Goal: Task Accomplishment & Management: Manage account settings

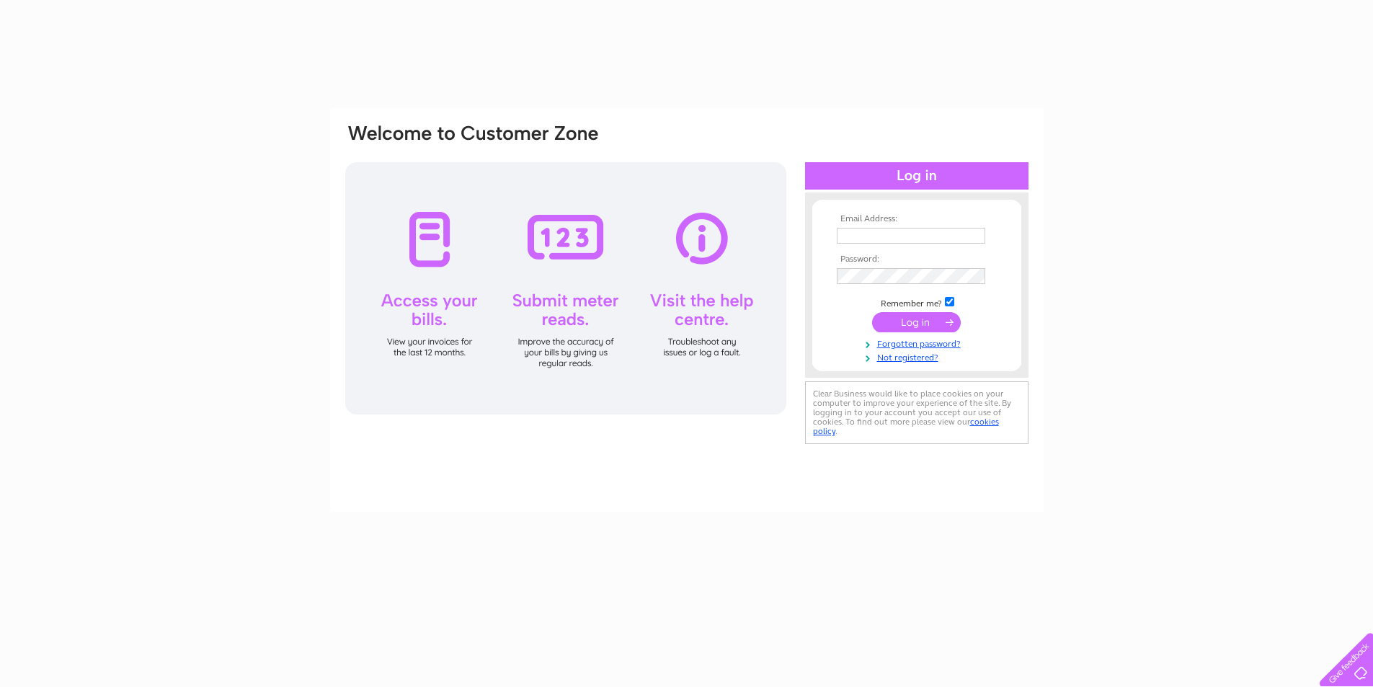
click at [942, 236] on input "text" at bounding box center [911, 236] width 148 height 16
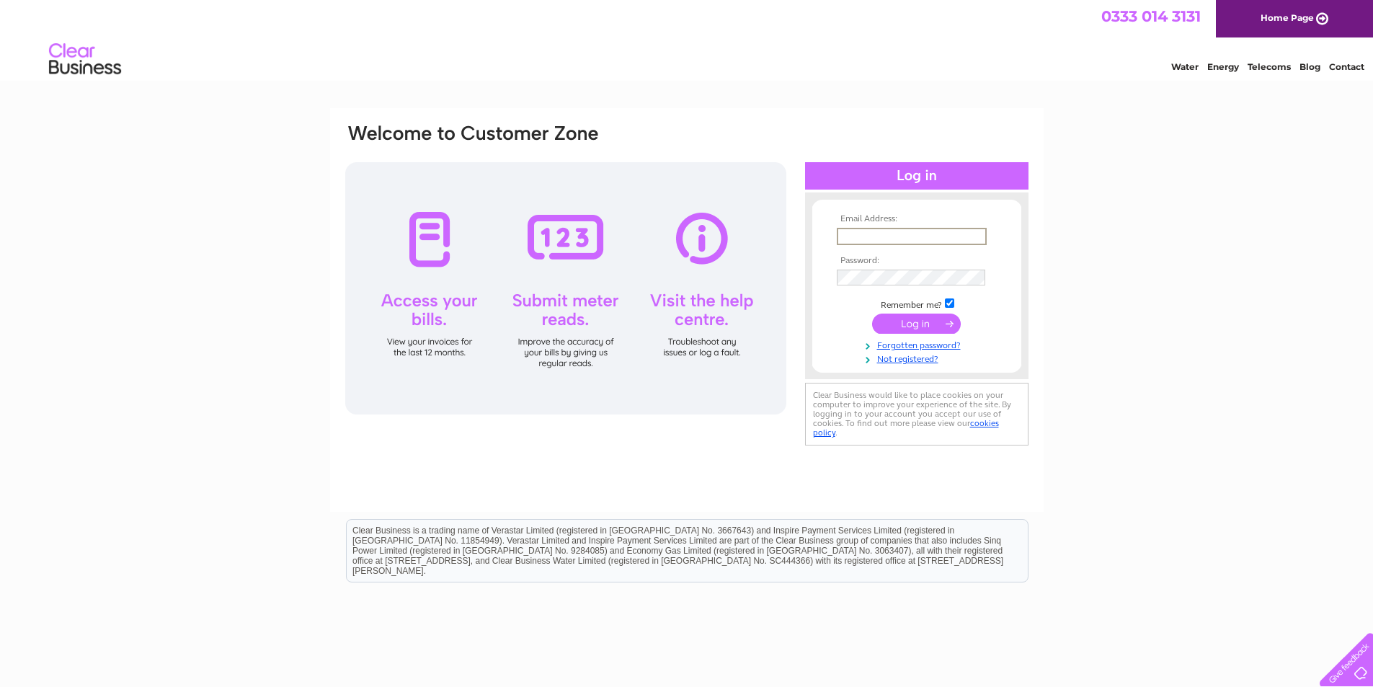
paste input "[EMAIL_ADDRESS][DOMAIN_NAME]"
type input "[EMAIL_ADDRESS][DOMAIN_NAME]"
click at [921, 319] on input "submit" at bounding box center [916, 322] width 89 height 20
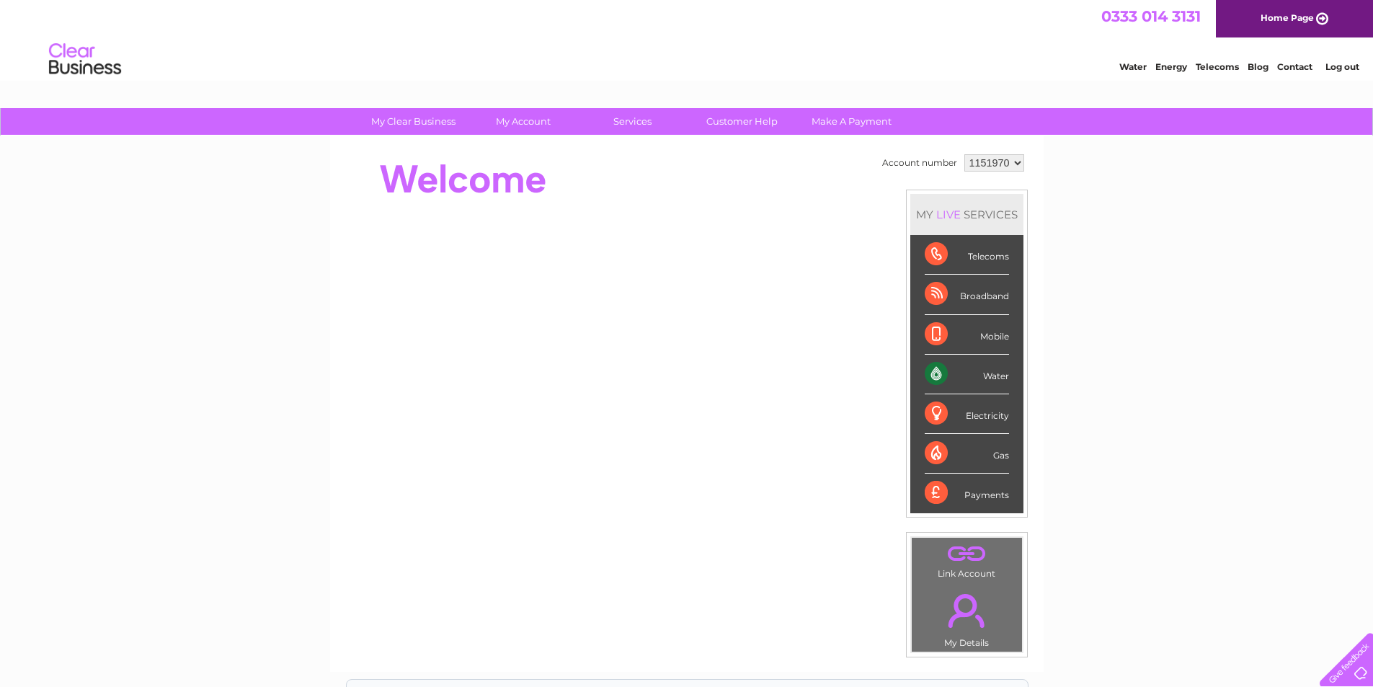
click at [1016, 175] on td "Account number 1151970 MY LIVE SERVICES Telecoms Broadband Mobile Water Electri…" at bounding box center [953, 404] width 149 height 507
click at [1010, 153] on td "1151970" at bounding box center [994, 163] width 67 height 25
click at [1011, 163] on select "1151970" at bounding box center [995, 162] width 60 height 17
click at [1011, 162] on select "1151970" at bounding box center [995, 162] width 60 height 17
click at [1005, 174] on td "1151970" at bounding box center [994, 163] width 67 height 25
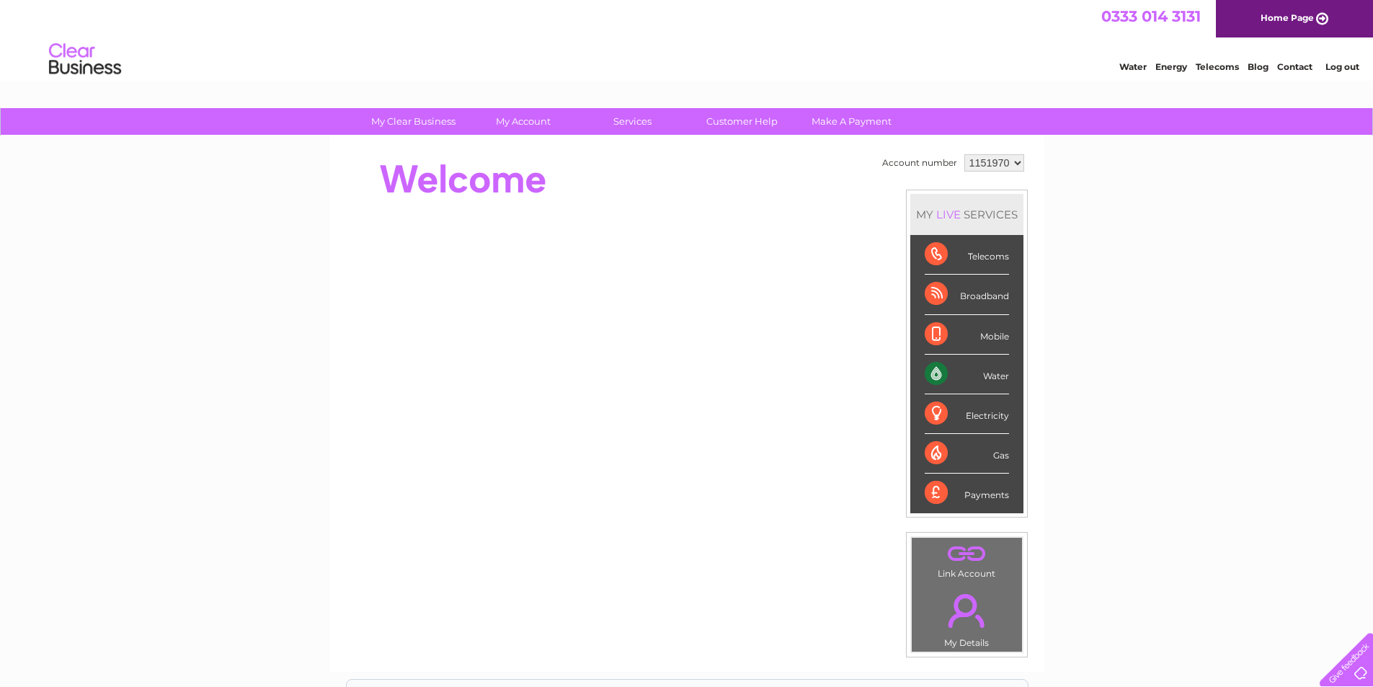
click at [1009, 169] on select "1151970" at bounding box center [995, 162] width 60 height 17
click at [1089, 170] on div "My Clear Business Login Details My Details My Preferences Link Account My Accou…" at bounding box center [686, 513] width 1373 height 810
click at [980, 160] on select "1151970" at bounding box center [995, 162] width 60 height 17
drag, startPoint x: 1001, startPoint y: 161, endPoint x: 780, endPoint y: 168, distance: 221.4
click at [1001, 160] on select "1151970" at bounding box center [995, 162] width 60 height 17
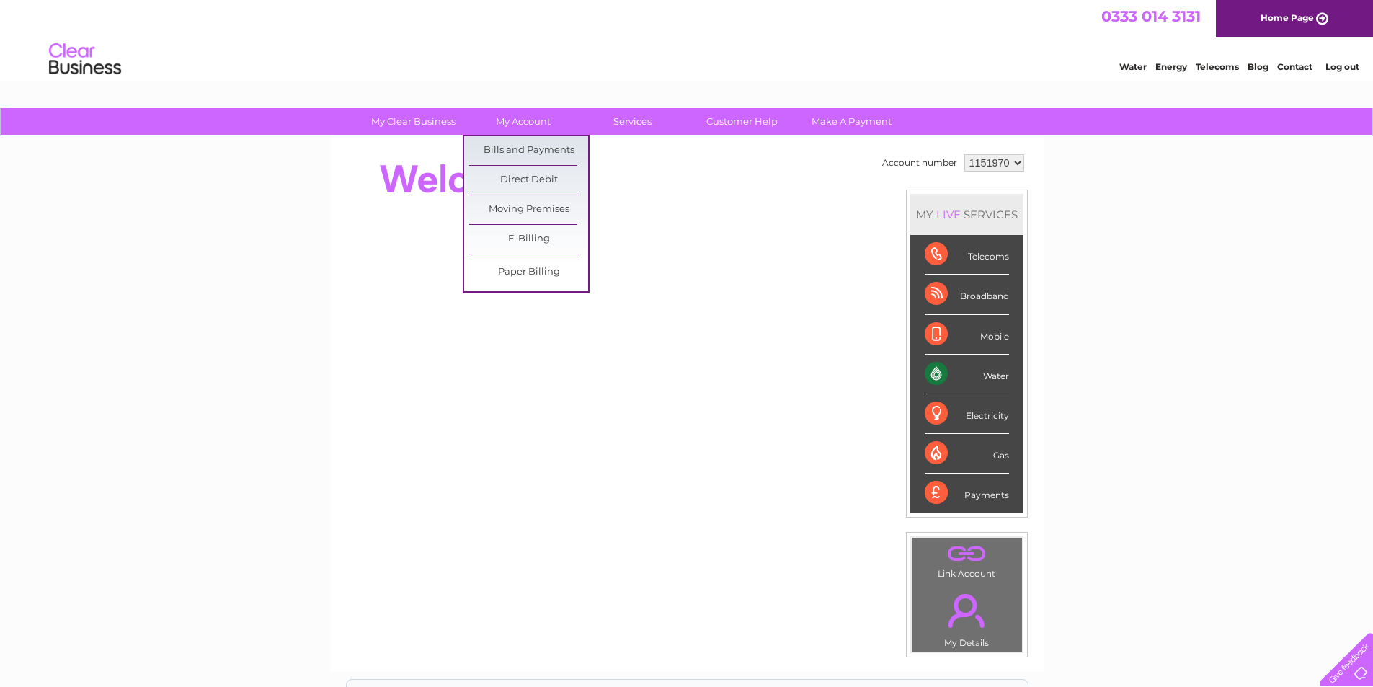
click at [527, 136] on ul "Bills and Payments Direct Debit Moving Premises E-Billing Paper Billing" at bounding box center [526, 214] width 127 height 158
click at [527, 125] on link "My Account" at bounding box center [523, 121] width 119 height 27
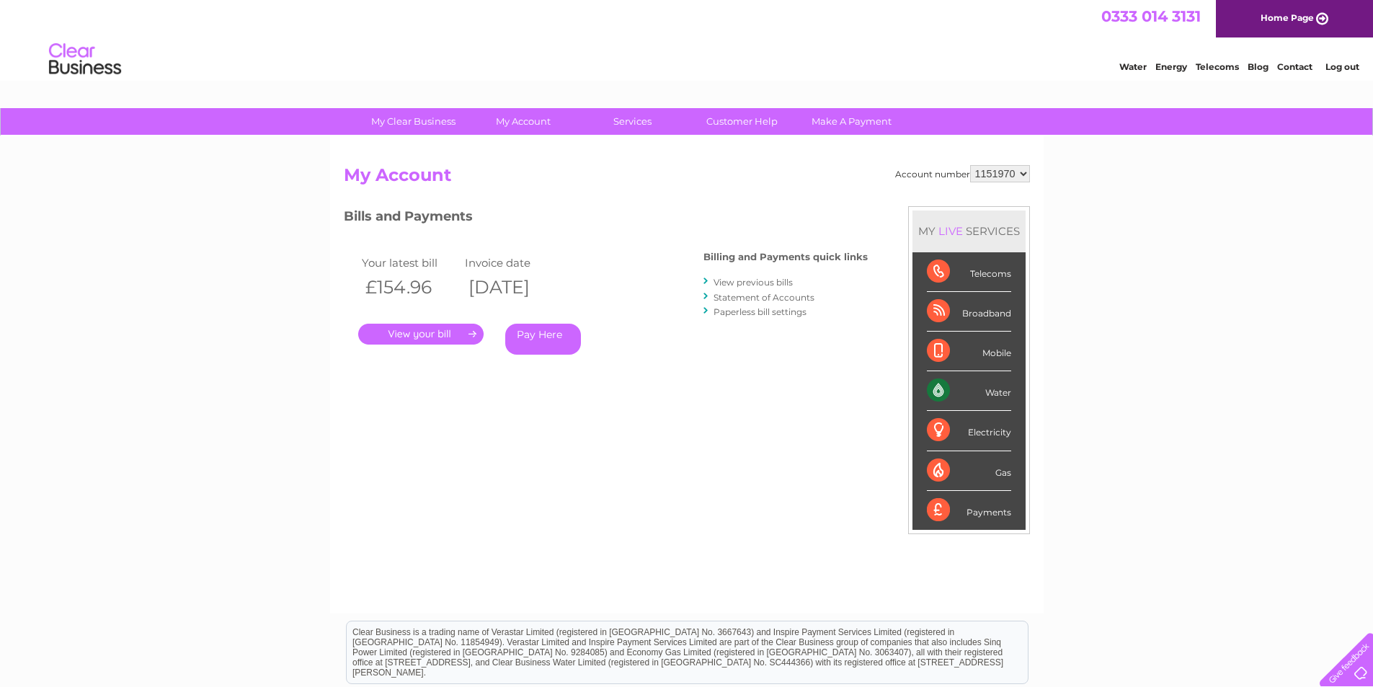
click at [1351, 68] on link "Log out" at bounding box center [1343, 66] width 34 height 11
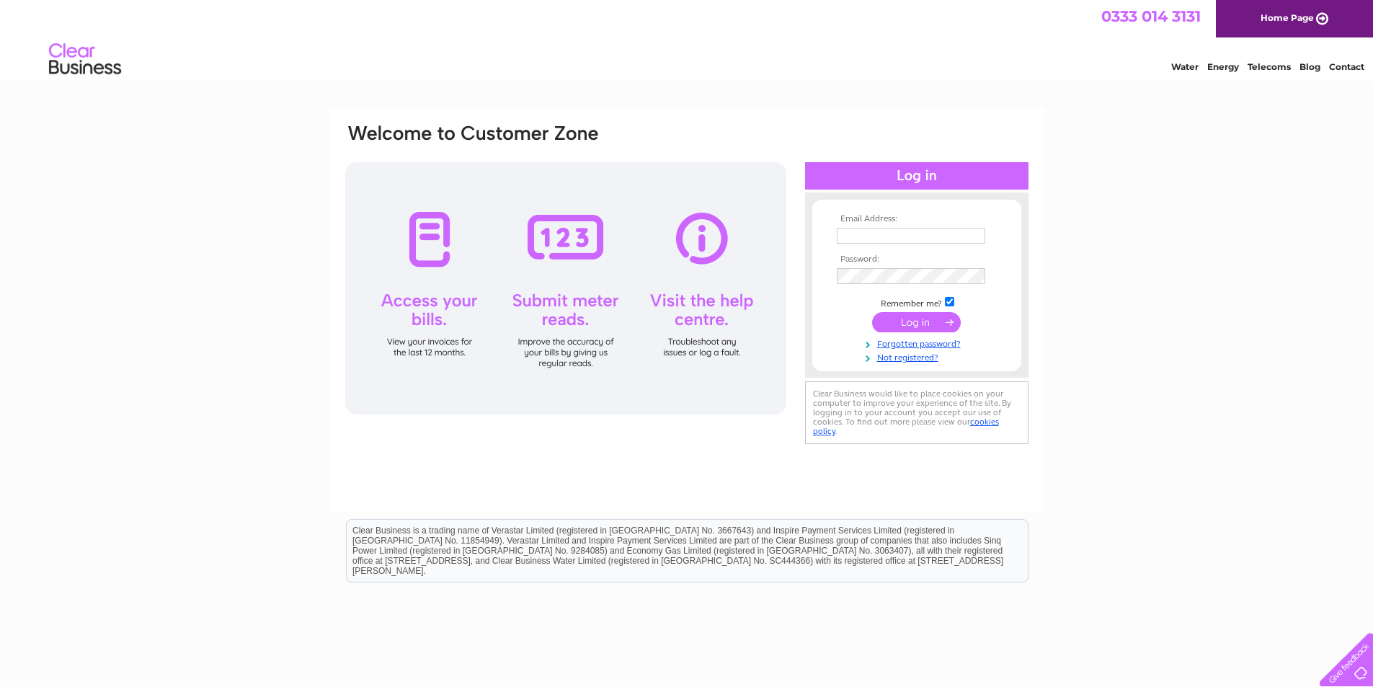
click at [880, 245] on td at bounding box center [916, 235] width 167 height 23
click at [879, 241] on input "text" at bounding box center [911, 236] width 148 height 16
paste input "[EMAIL_ADDRESS][DOMAIN_NAME]"
type input "[EMAIL_ADDRESS][DOMAIN_NAME]"
click at [909, 286] on td at bounding box center [916, 276] width 167 height 23
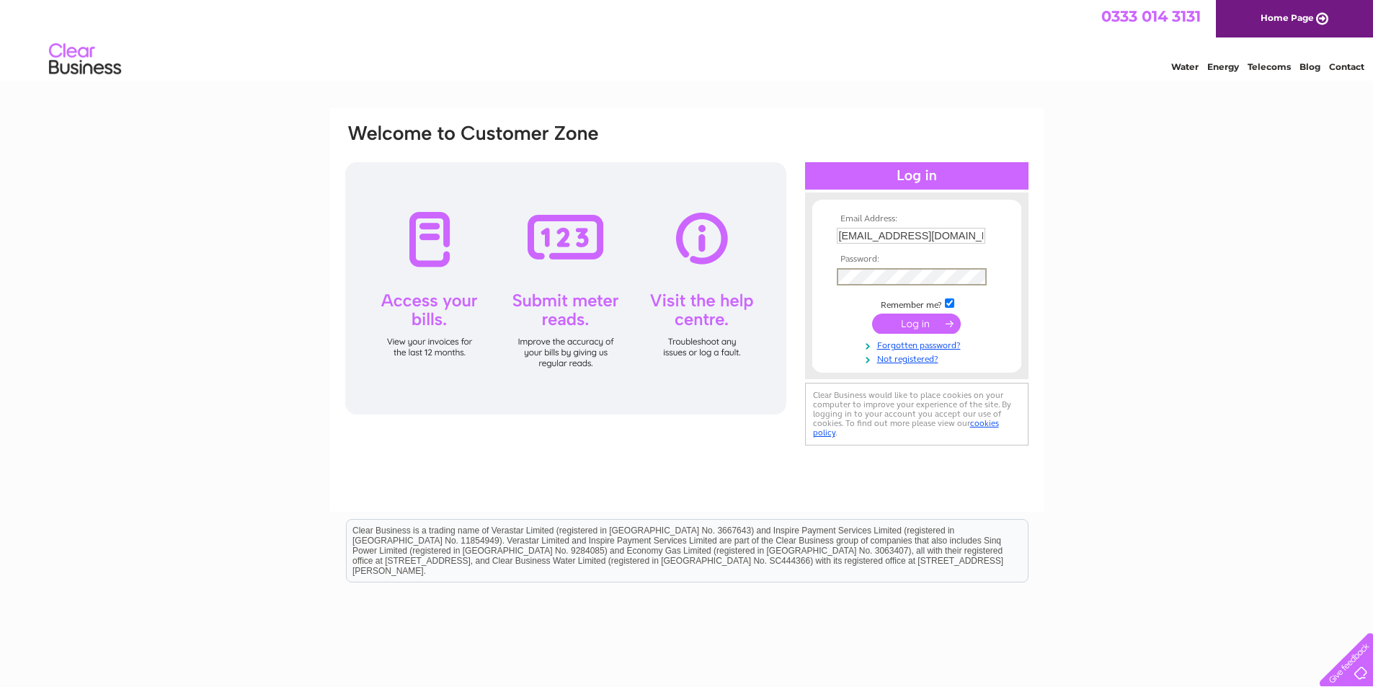
click at [915, 322] on input "submit" at bounding box center [916, 324] width 89 height 20
click at [971, 234] on input "[EMAIL_ADDRESS][DOMAIN_NAME]" at bounding box center [911, 236] width 148 height 16
drag, startPoint x: 987, startPoint y: 236, endPoint x: 975, endPoint y: 234, distance: 11.6
click at [975, 234] on td "[EMAIL_ADDRESS][DOMAIN_NAME]" at bounding box center [916, 235] width 167 height 23
click at [975, 234] on input "[EMAIL_ADDRESS][DOMAIN_NAME]" at bounding box center [911, 236] width 148 height 16
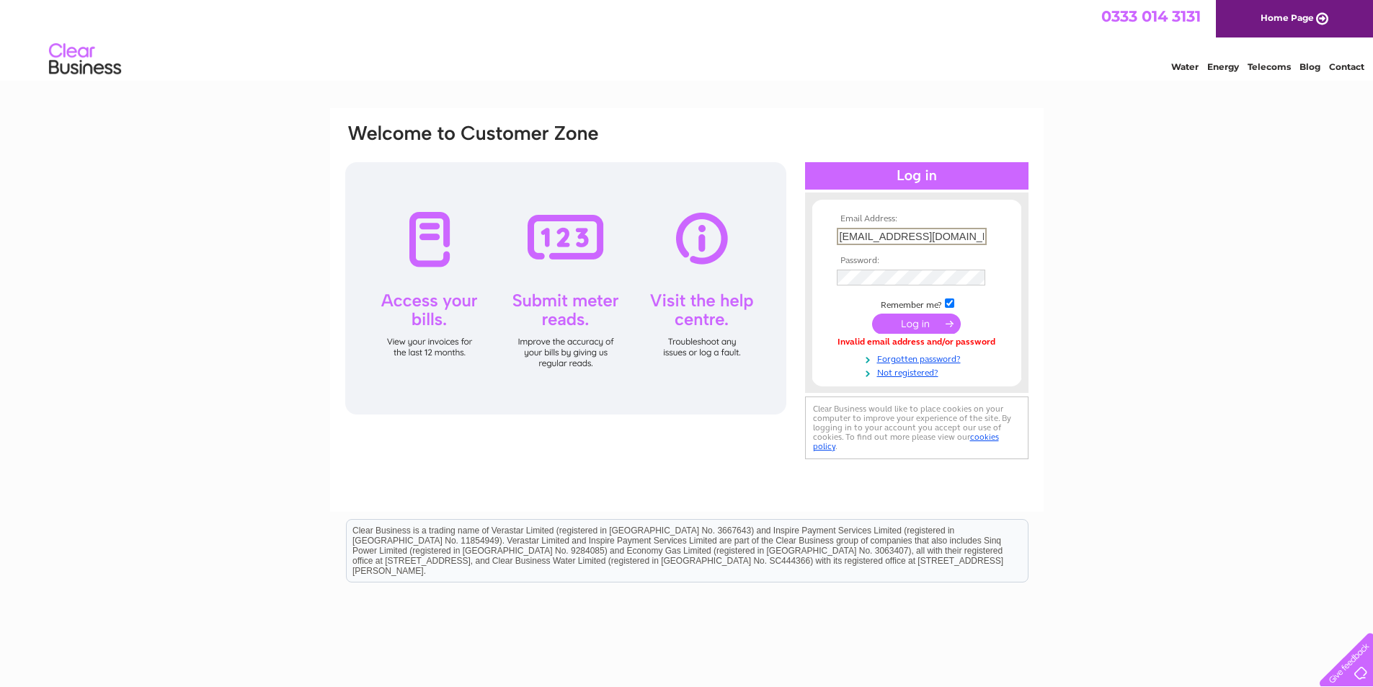
click at [985, 235] on input "[EMAIL_ADDRESS][DOMAIN_NAME]" at bounding box center [912, 236] width 150 height 17
